Goal: Navigation & Orientation: Find specific page/section

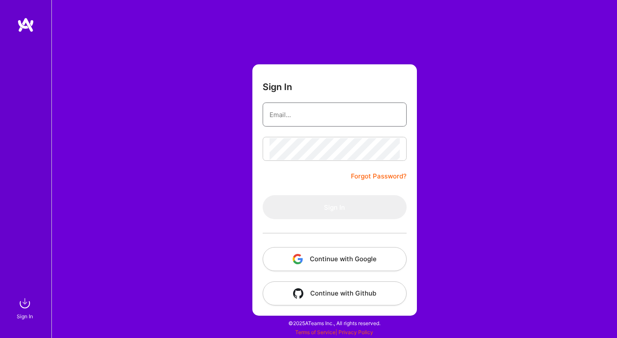
type input "carolinadellacorte@gmail.com"
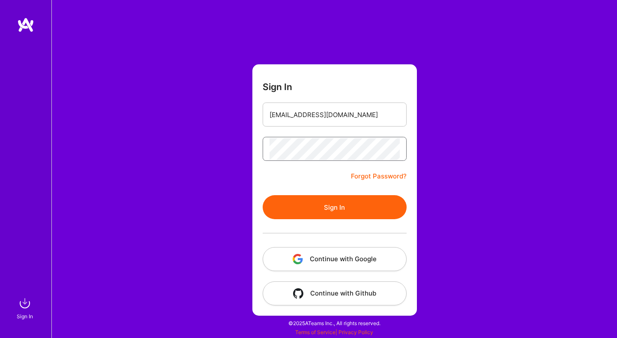
click at [263, 195] on button "Sign In" at bounding box center [335, 207] width 144 height 24
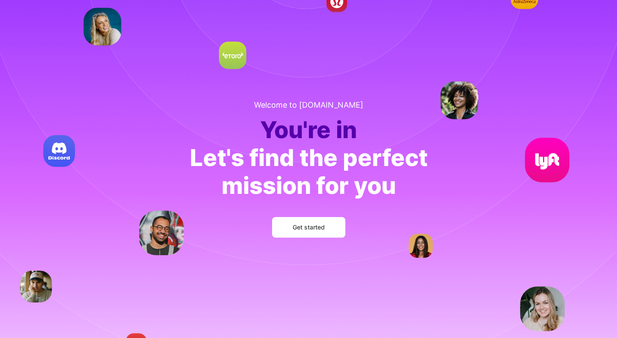
click at [301, 227] on span "Get started" at bounding box center [309, 227] width 32 height 9
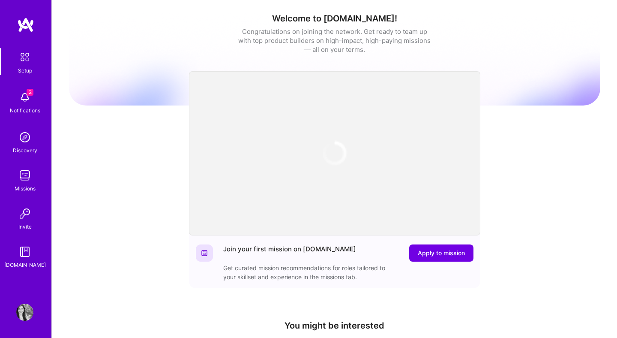
click at [25, 311] on img at bounding box center [24, 312] width 17 height 17
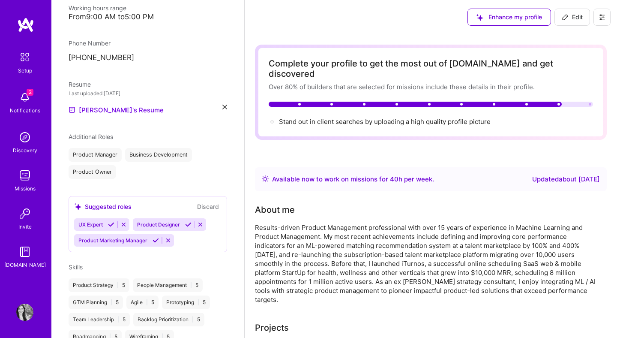
scroll to position [237, 0]
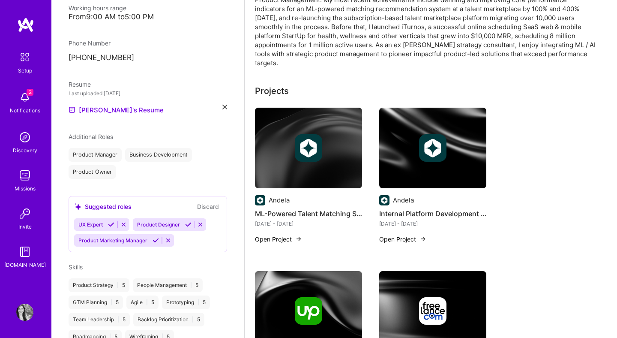
click at [398, 234] on button "Open Project" at bounding box center [402, 238] width 47 height 9
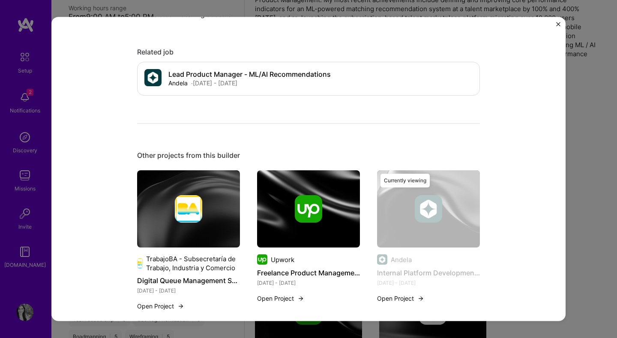
scroll to position [537, 0]
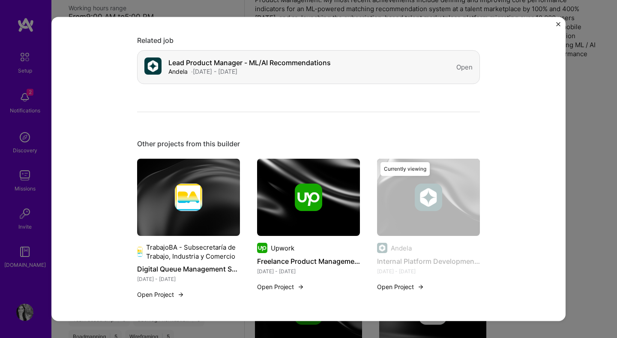
click at [357, 54] on div "Lead Product Manager - ML/AI Recommendations Andela · Mar, 2021 - Dec, 2024 Open" at bounding box center [308, 68] width 343 height 34
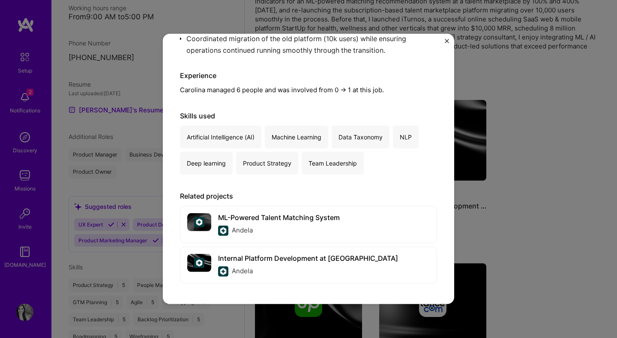
scroll to position [245, 0]
click at [315, 231] on div "Andela" at bounding box center [279, 230] width 122 height 10
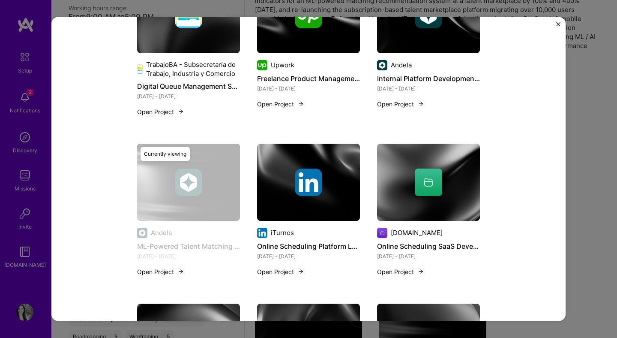
scroll to position [827, 0]
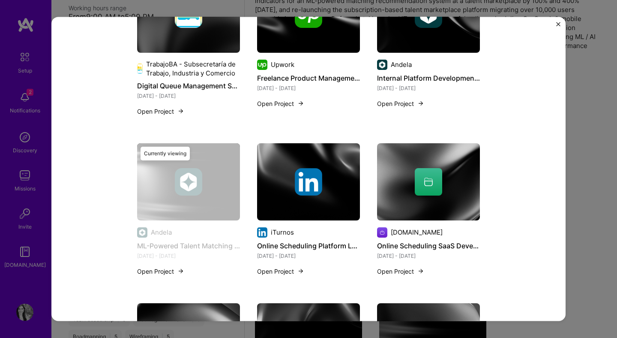
click at [440, 49] on img at bounding box center [428, 14] width 103 height 77
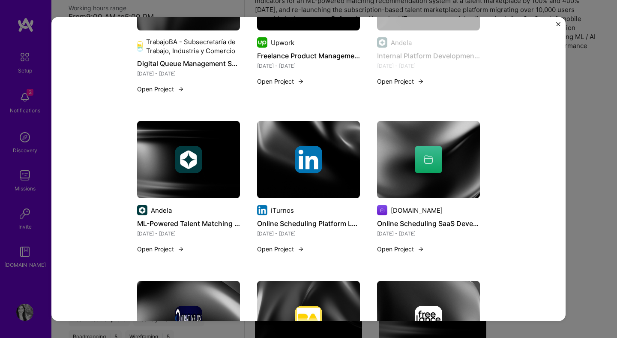
scroll to position [745, 0]
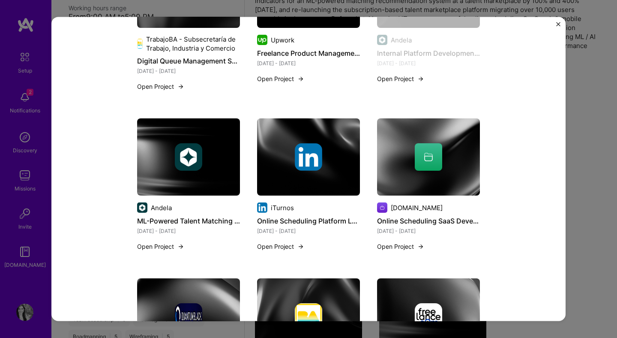
click at [177, 203] on div "Andela" at bounding box center [188, 208] width 103 height 10
click at [170, 242] on button "Open Project" at bounding box center [160, 246] width 47 height 9
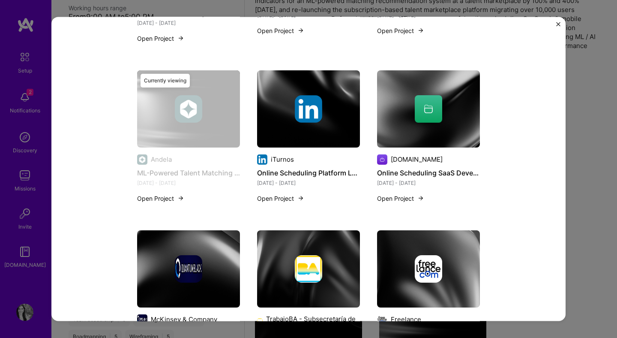
scroll to position [977, 0]
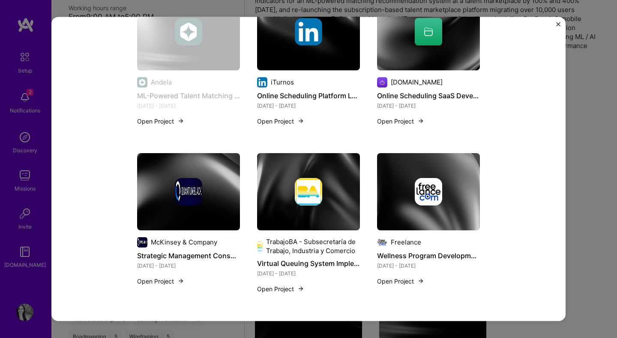
click at [561, 23] on div "ML-Powered Talent Matching System Andela Marketplaces Project link Role Lead Pr…" at bounding box center [308, 169] width 514 height 304
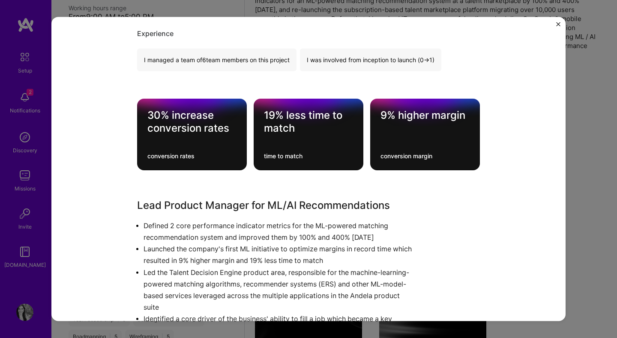
scroll to position [257, 0]
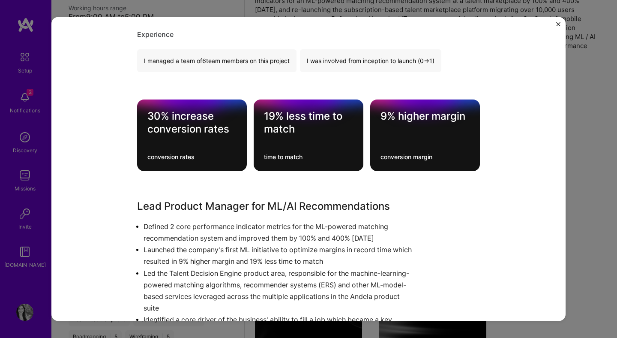
click at [559, 22] on img "Close" at bounding box center [558, 24] width 4 height 4
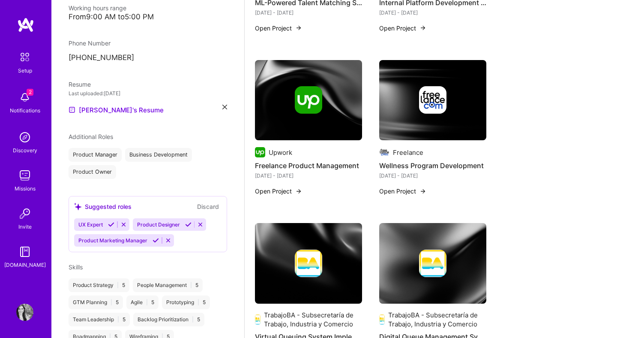
scroll to position [450, 0]
